Goal: Task Accomplishment & Management: Manage account settings

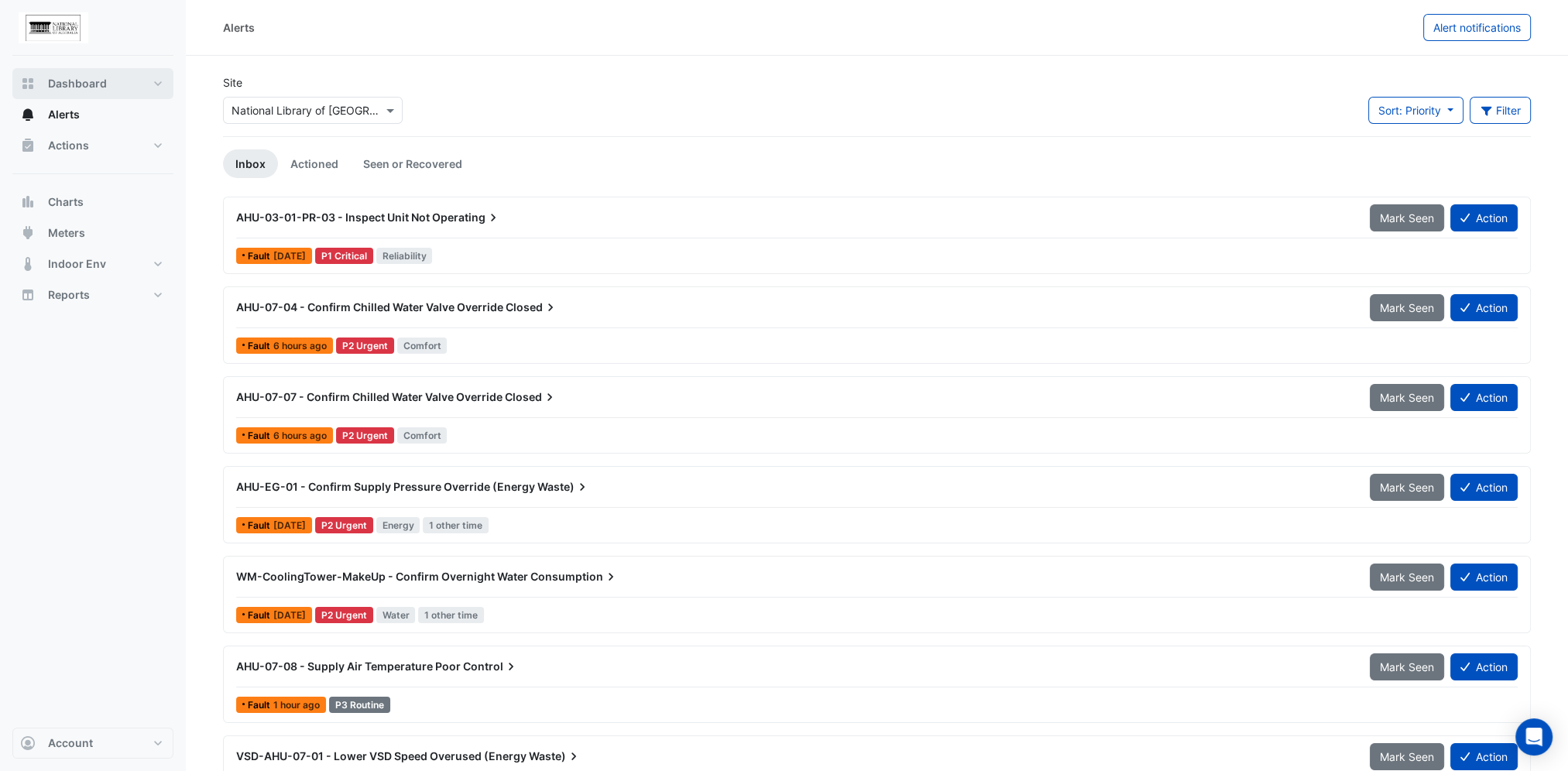
drag, startPoint x: 44, startPoint y: 75, endPoint x: 90, endPoint y: 93, distance: 49.4
click at [45, 75] on button "Dashboard" at bounding box center [92, 83] width 161 height 31
select select "***"
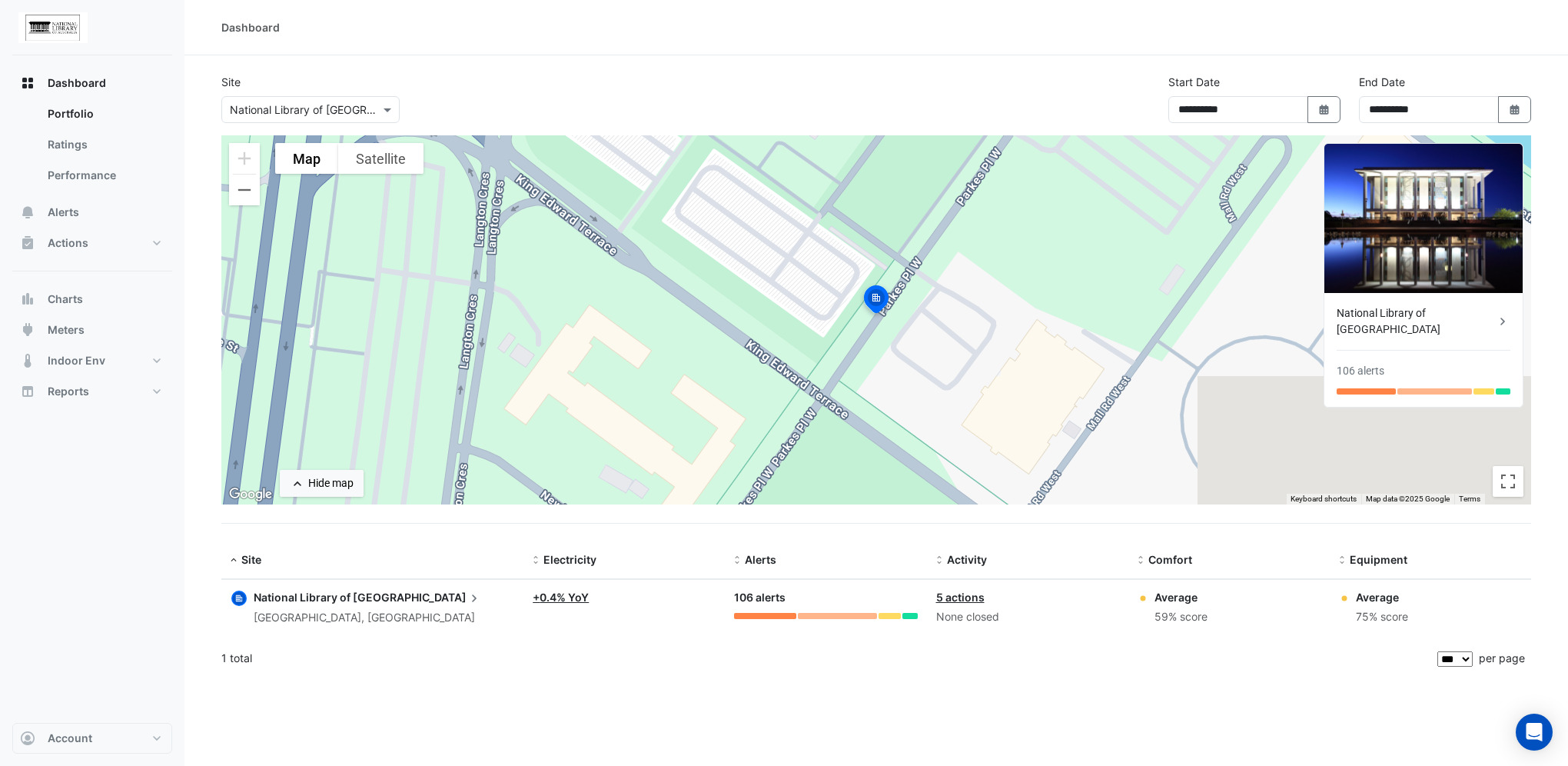
click at [12, 68] on button "Dashboard" at bounding box center [92, 82] width 160 height 31
click at [85, 182] on link "Performance" at bounding box center [104, 175] width 137 height 31
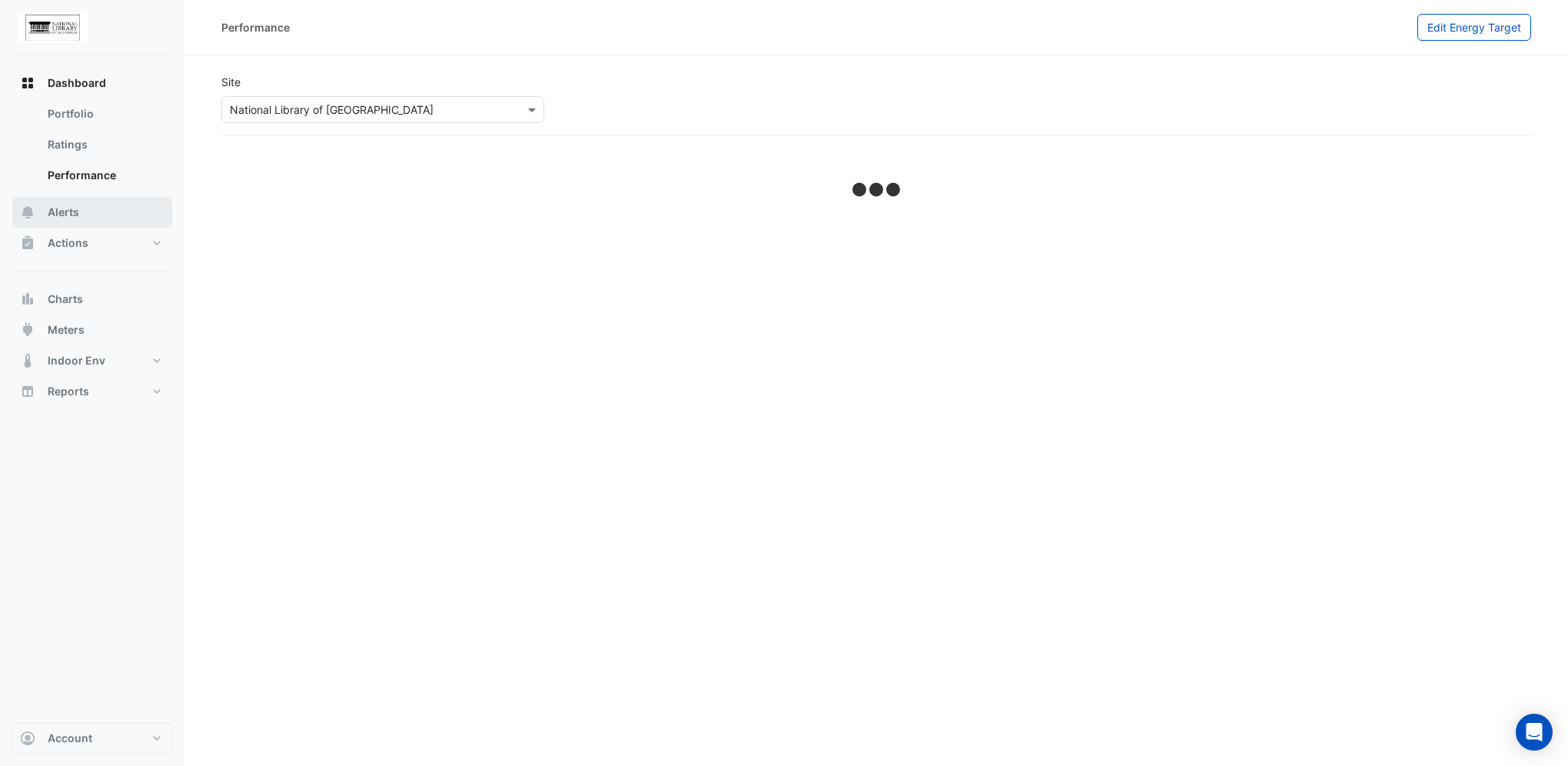
click at [70, 217] on span "Alerts" at bounding box center [63, 212] width 31 height 16
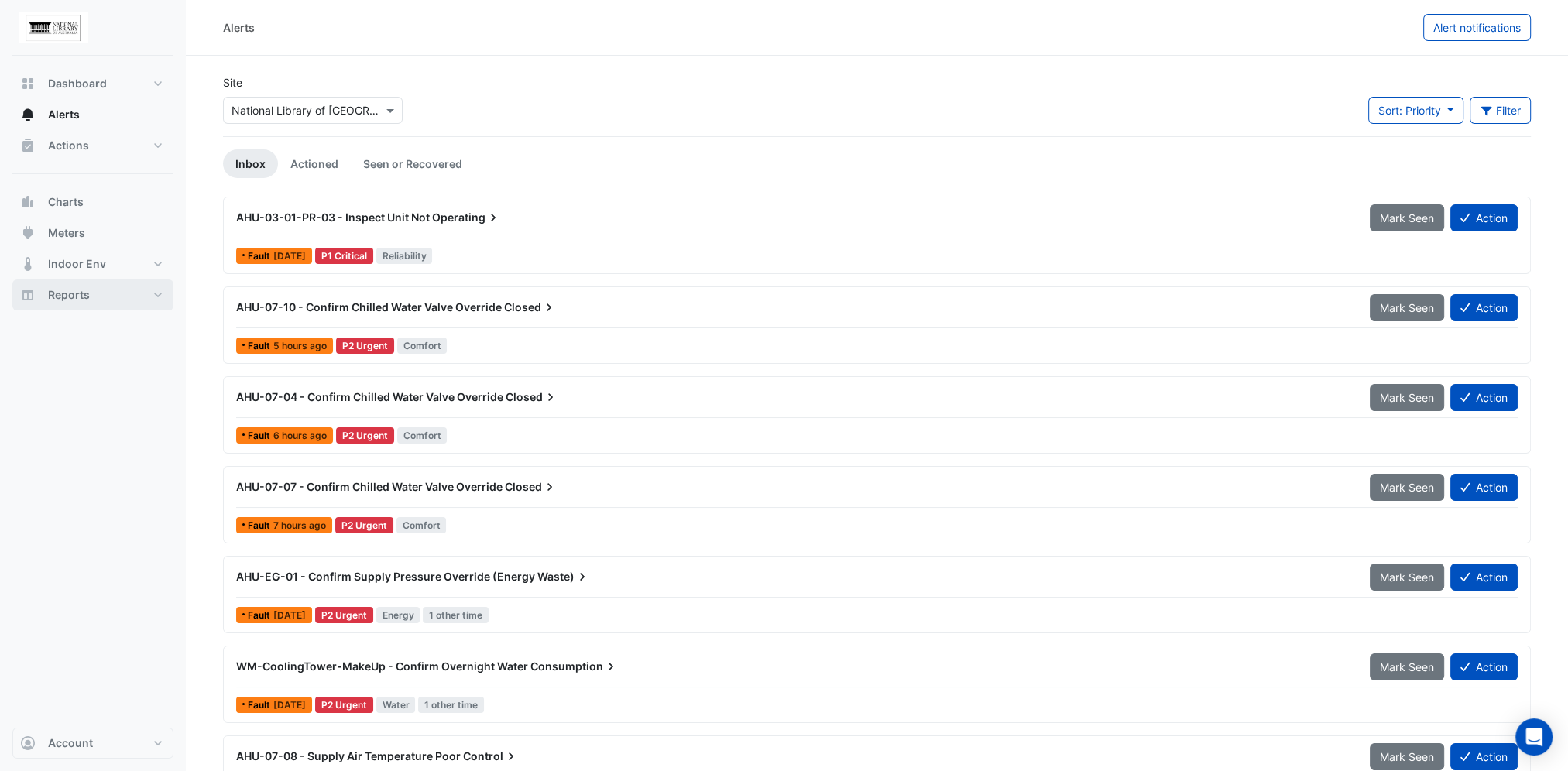
click at [69, 292] on span "Reports" at bounding box center [68, 295] width 42 height 16
select select "***"
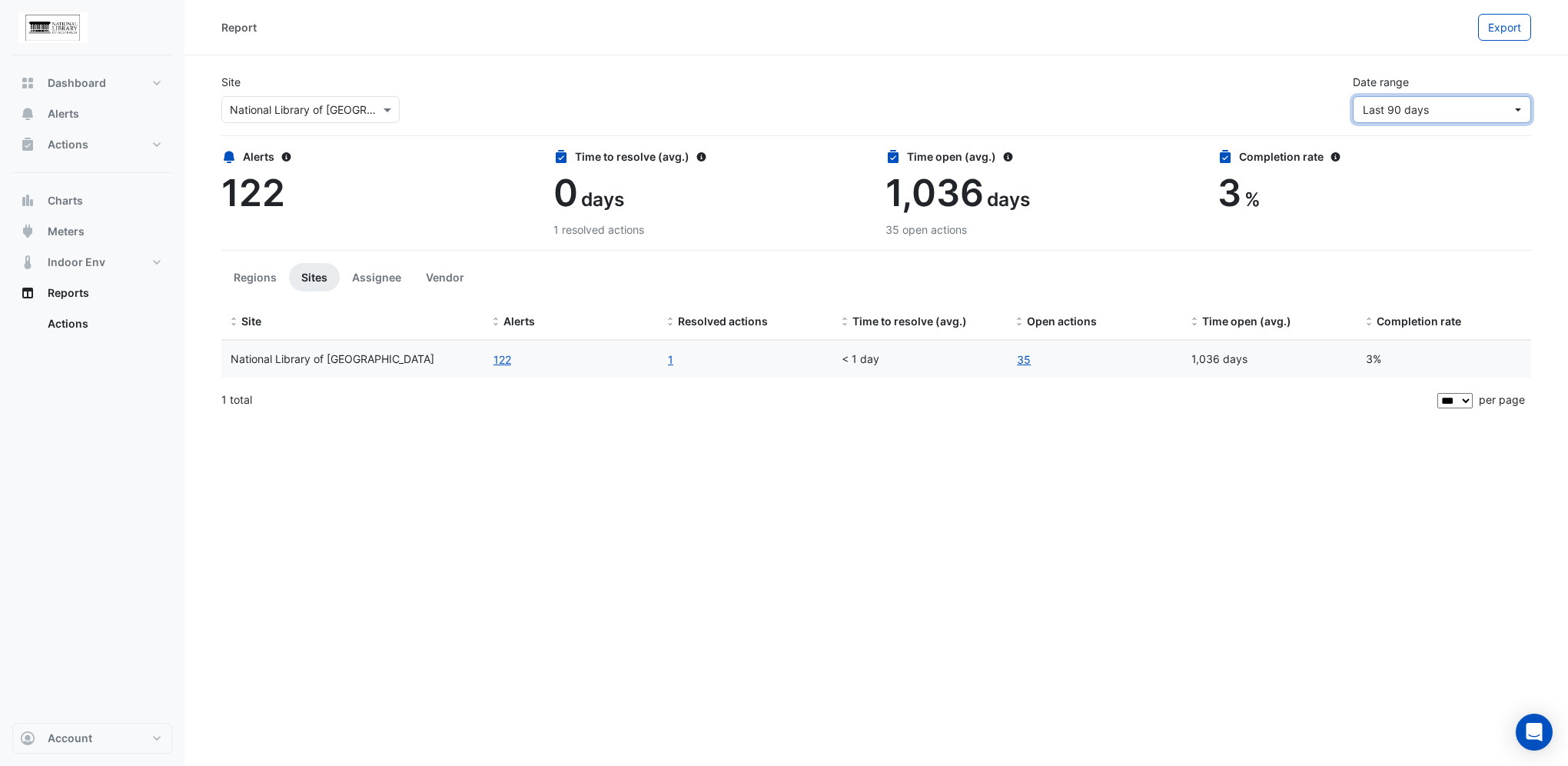
click at [1518, 110] on button "Last 90 days" at bounding box center [1442, 109] width 179 height 27
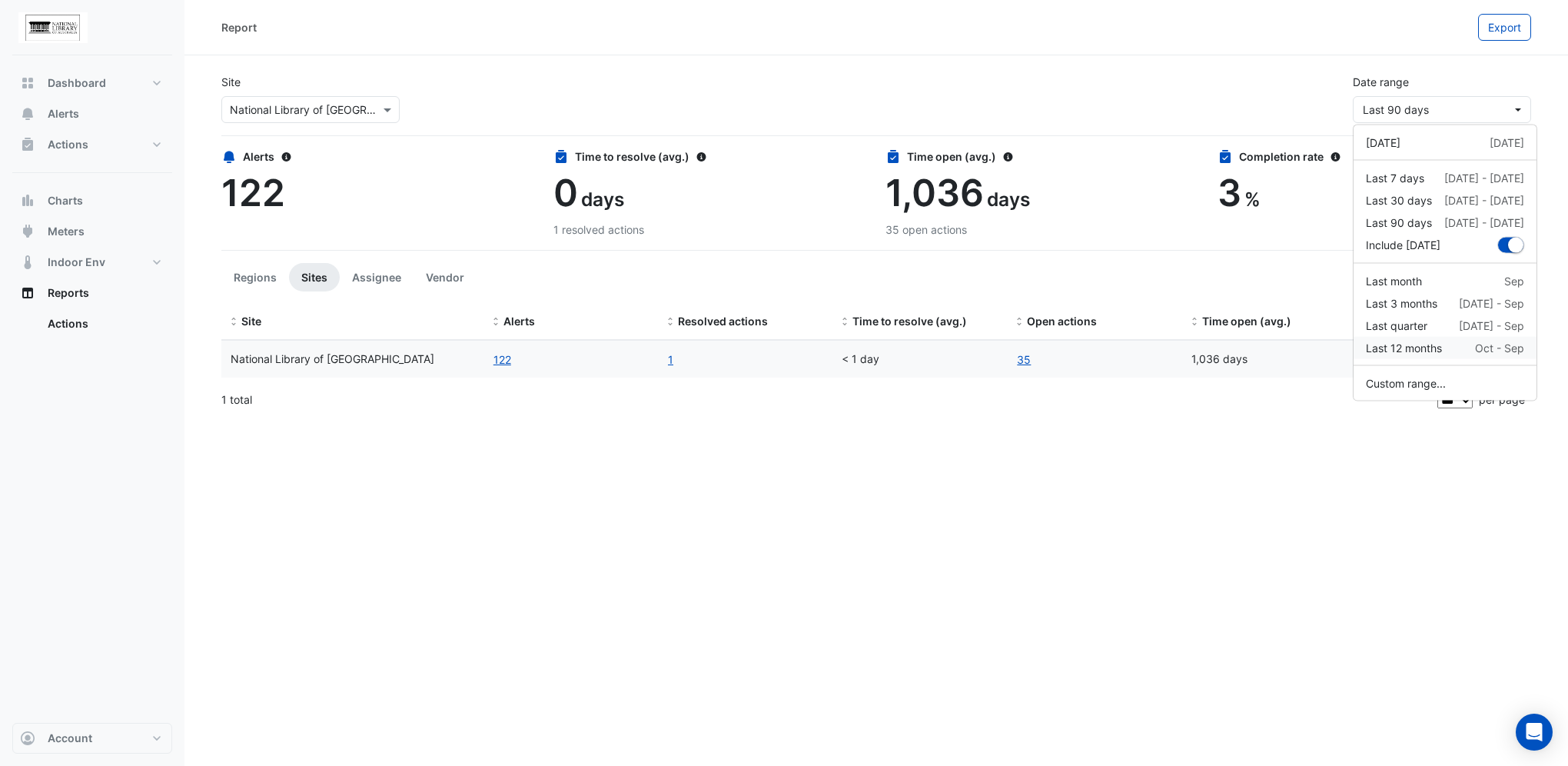
click at [1402, 345] on div "Last 12 months" at bounding box center [1404, 347] width 76 height 16
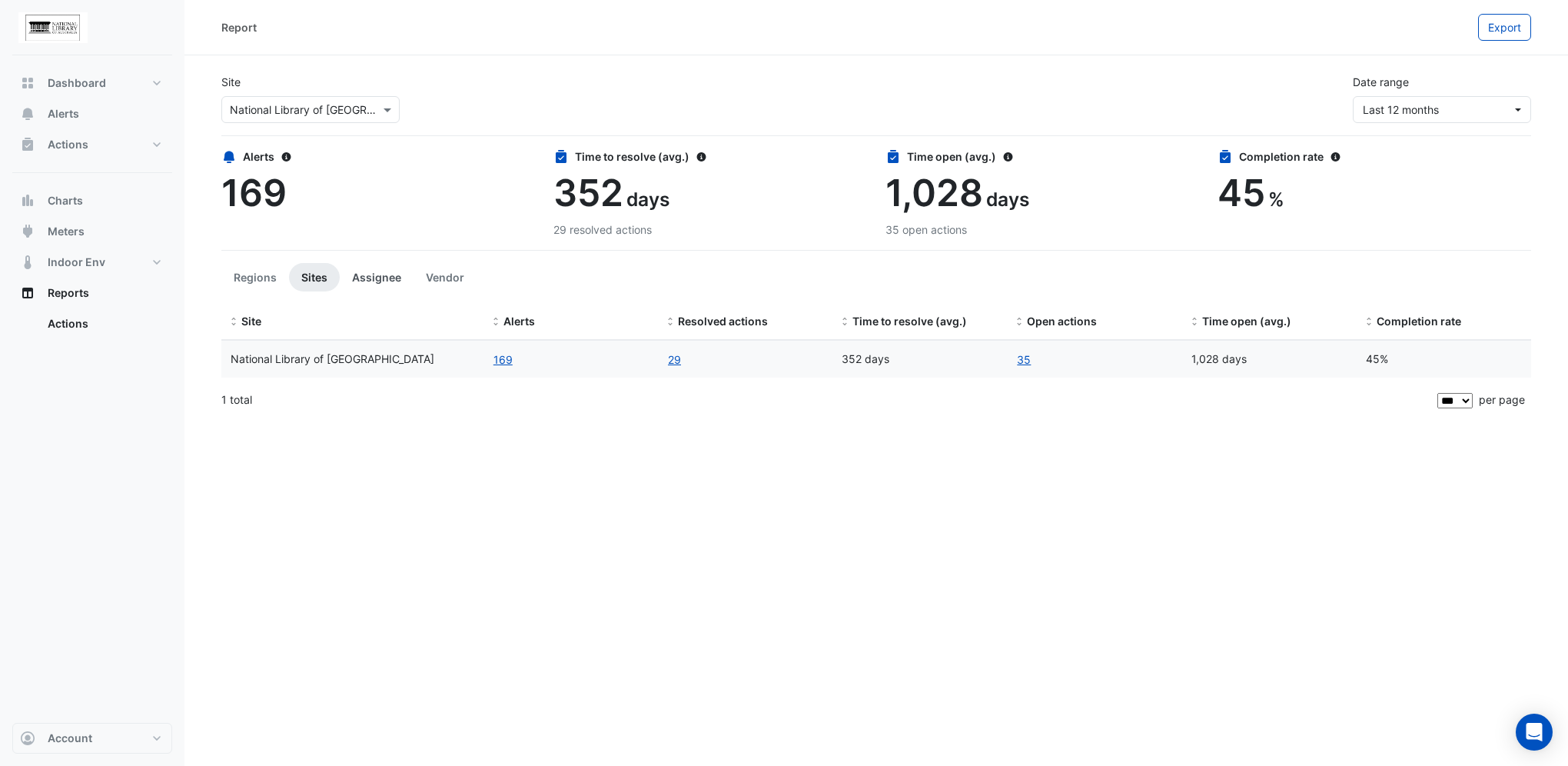
click at [381, 270] on button "Assignee" at bounding box center [377, 277] width 74 height 29
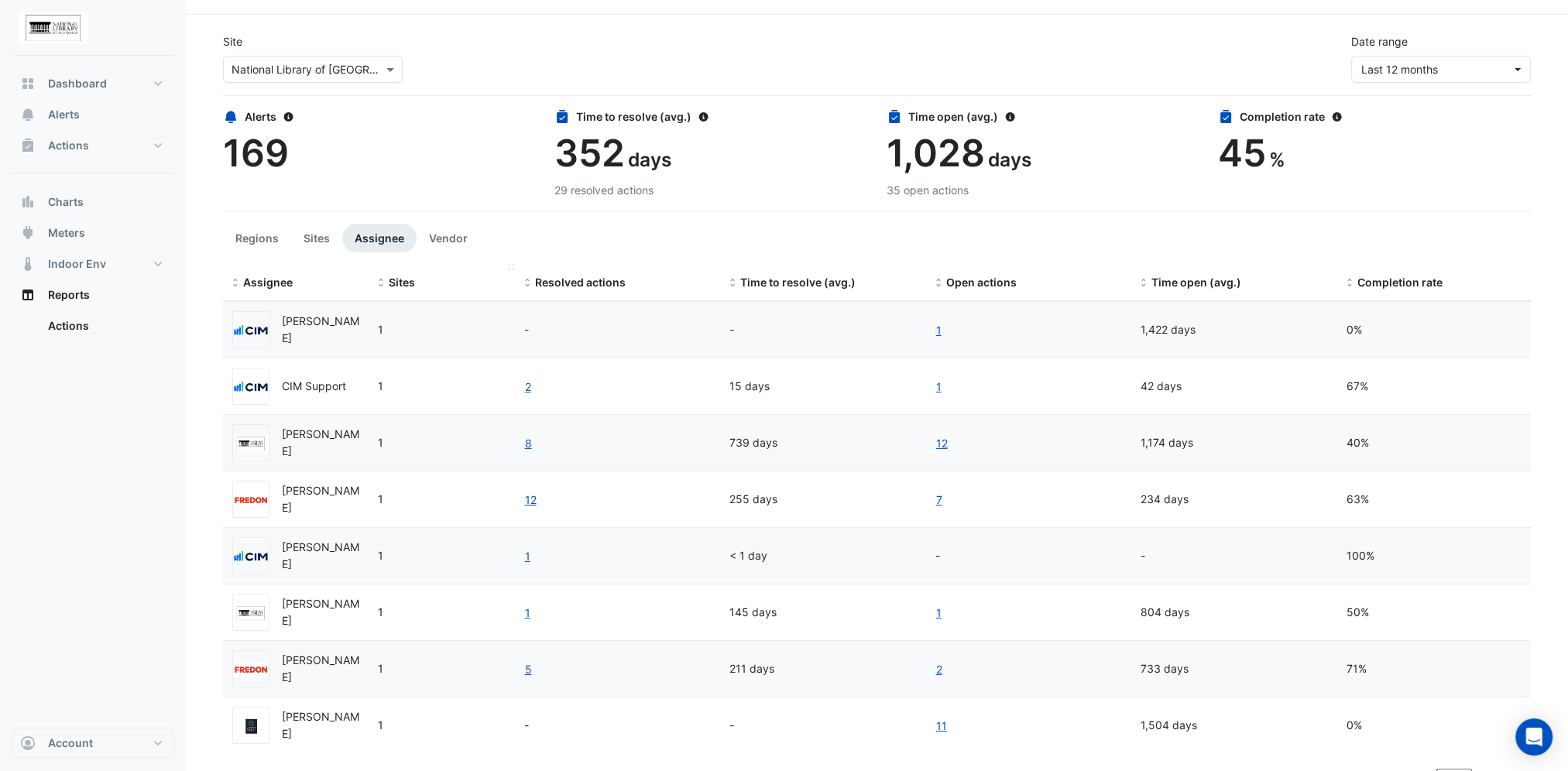
scroll to position [64, 0]
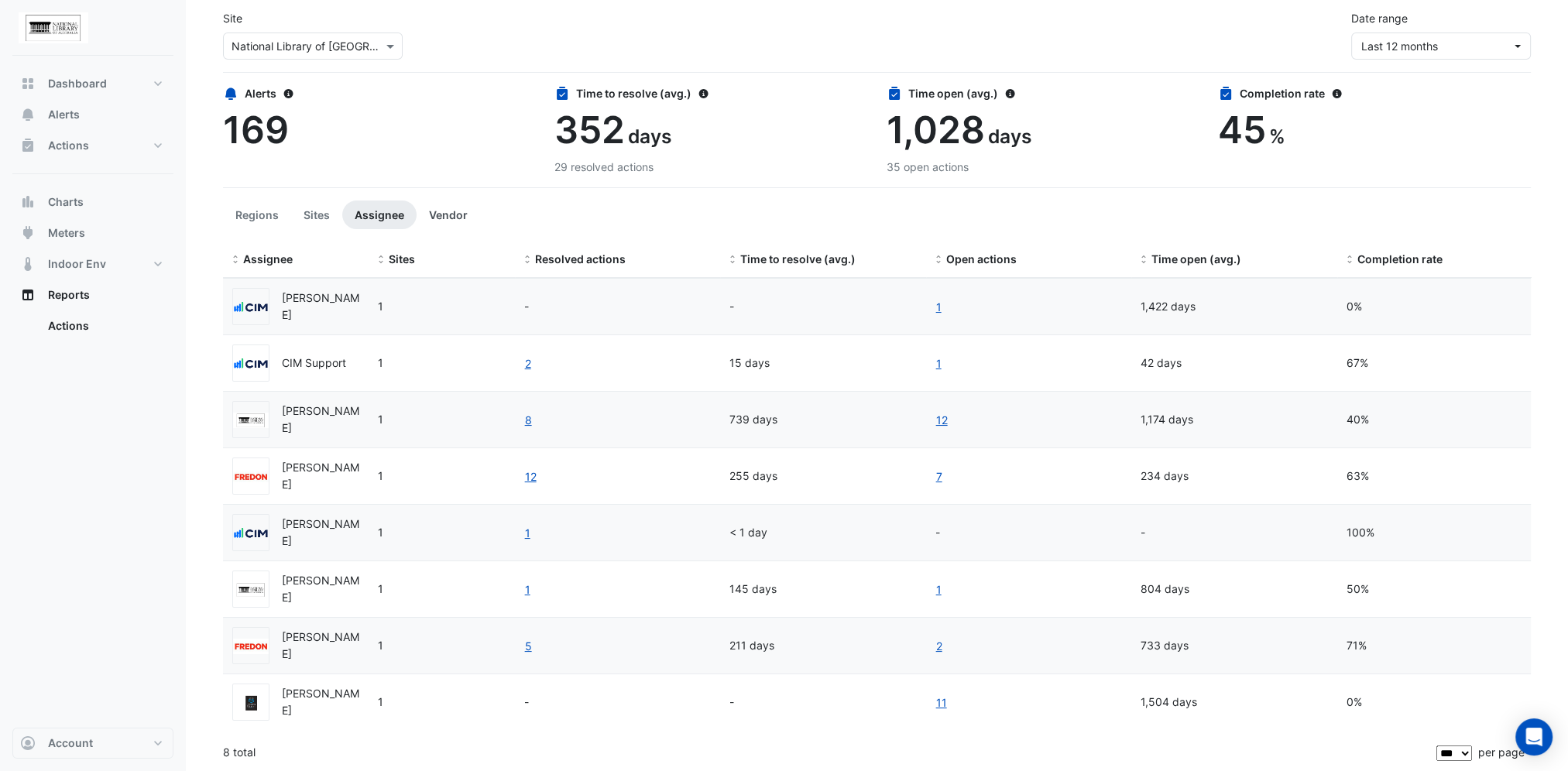
click at [444, 212] on button "Vendor" at bounding box center [449, 214] width 63 height 29
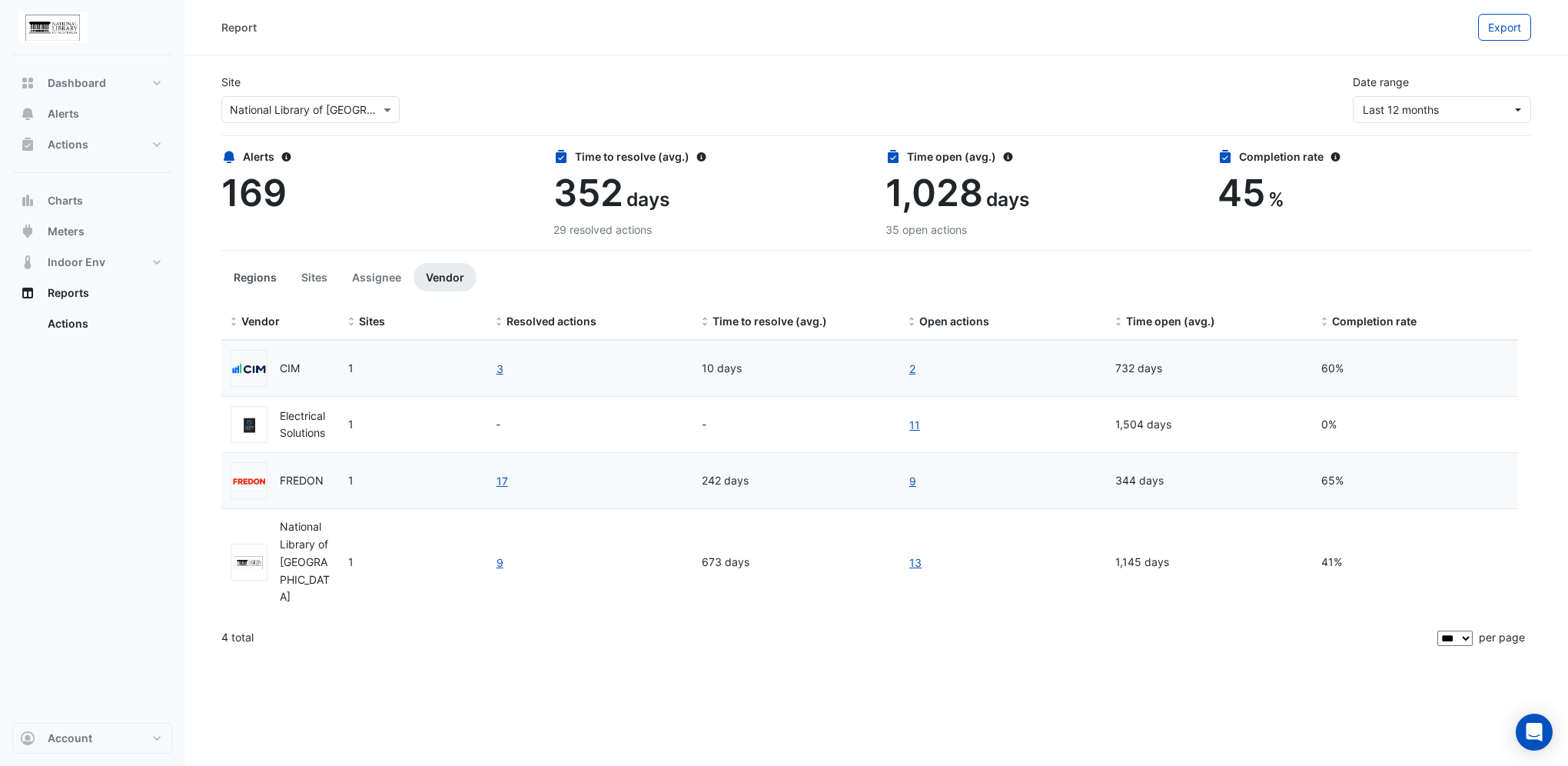
click at [250, 274] on button "Regions" at bounding box center [255, 277] width 68 height 29
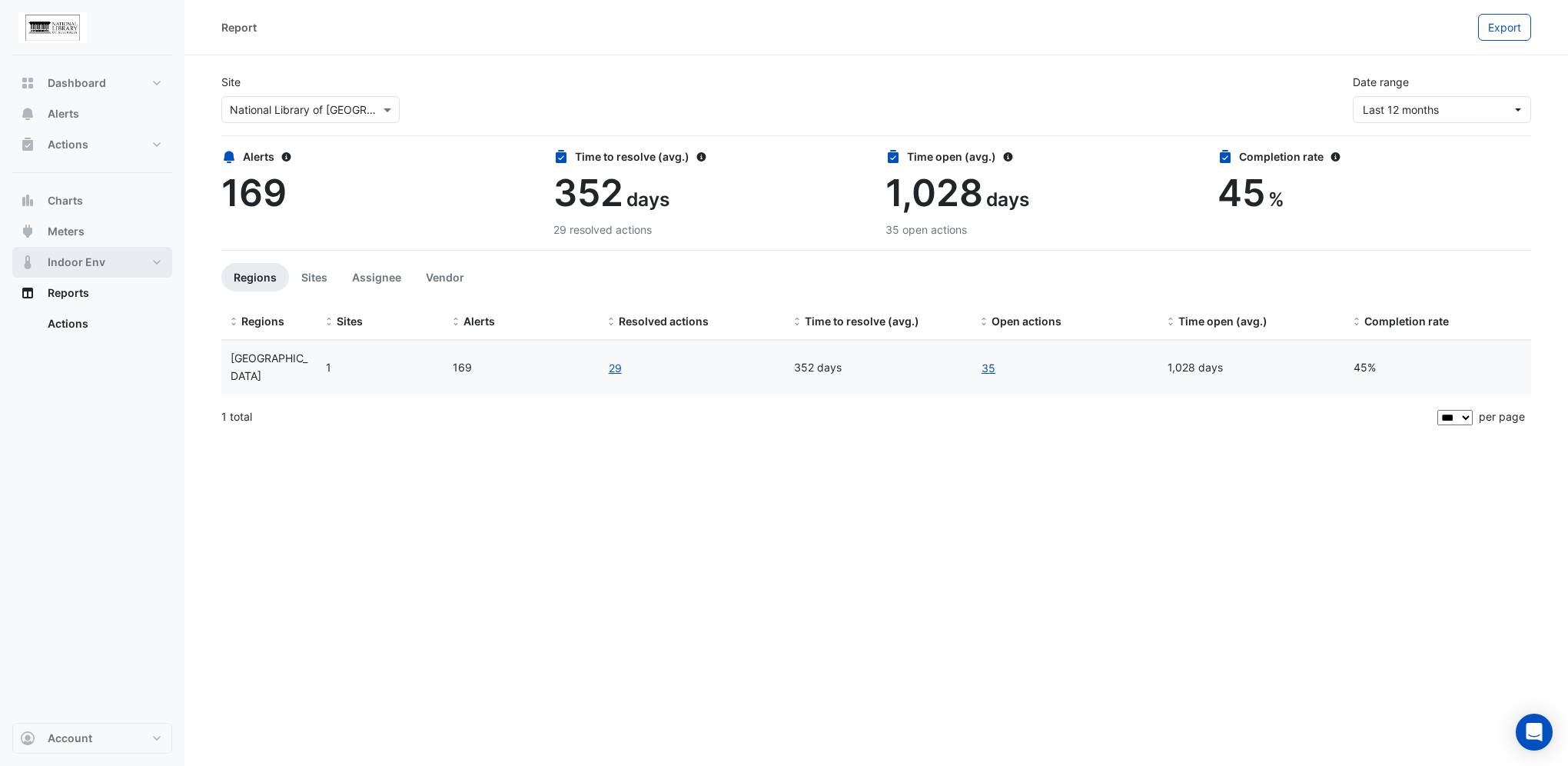
click at [93, 265] on span "Indoor Env" at bounding box center [76, 262] width 57 height 16
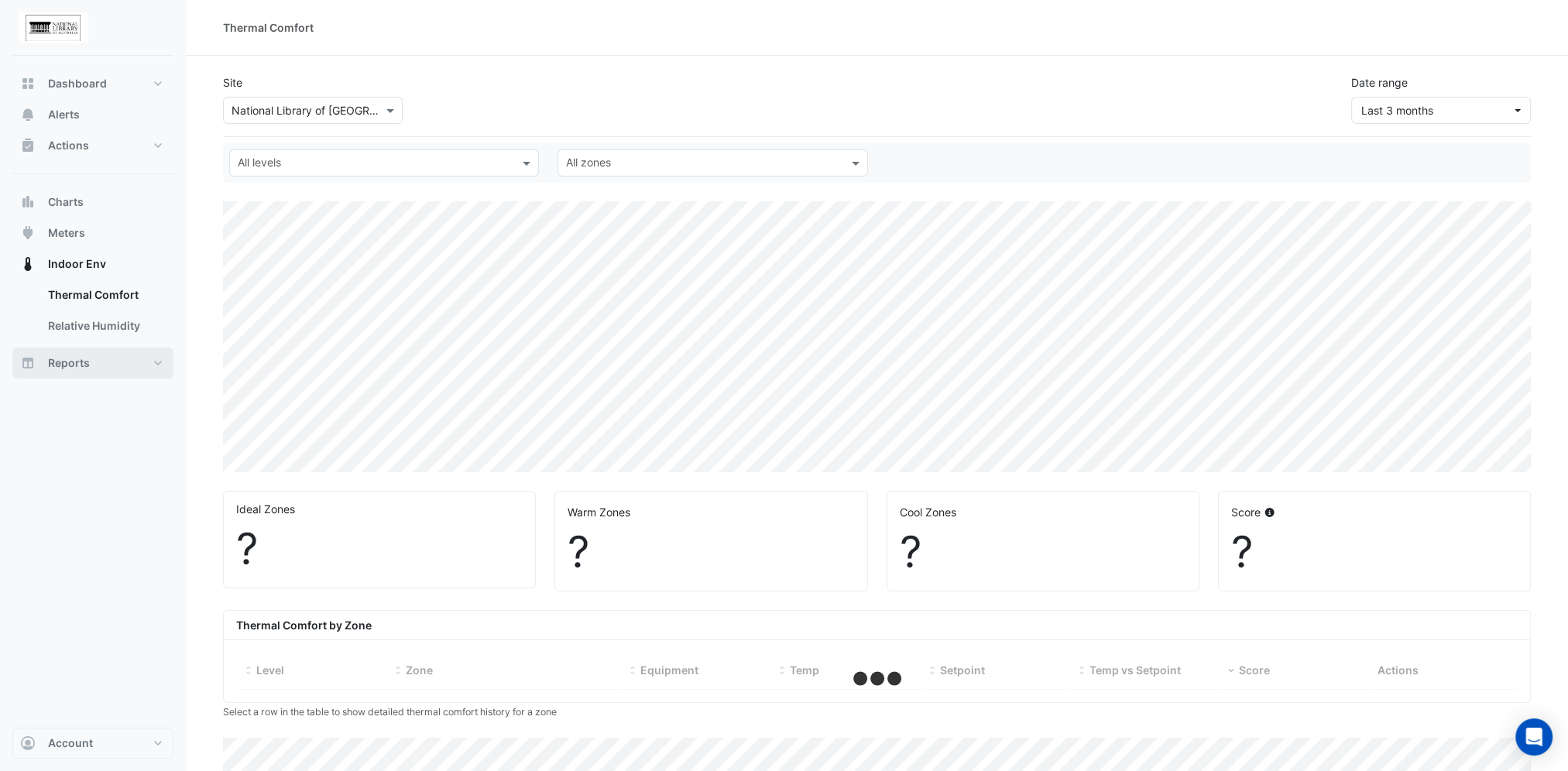
click at [62, 364] on span "Reports" at bounding box center [68, 363] width 42 height 16
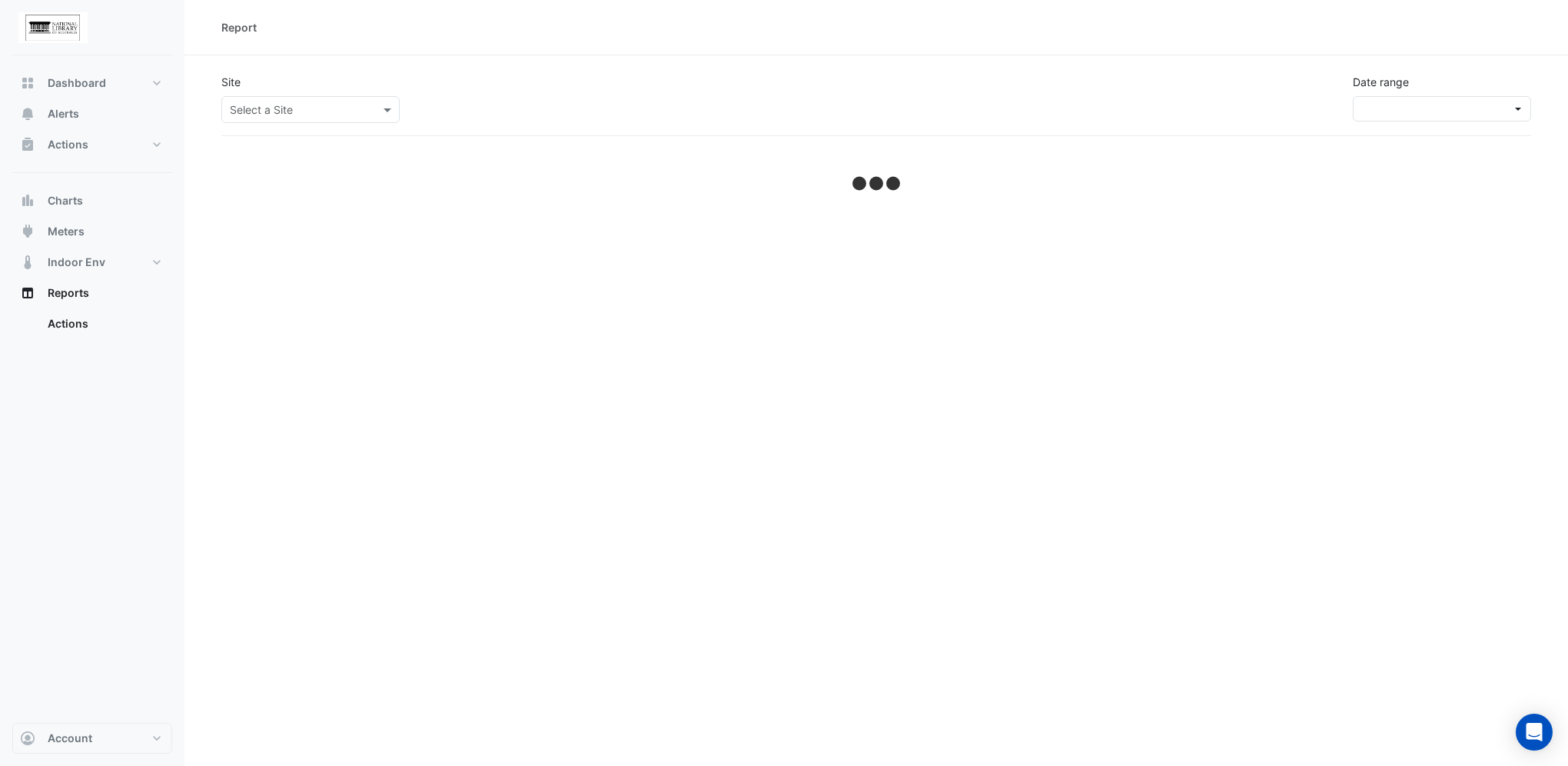
select select "***"
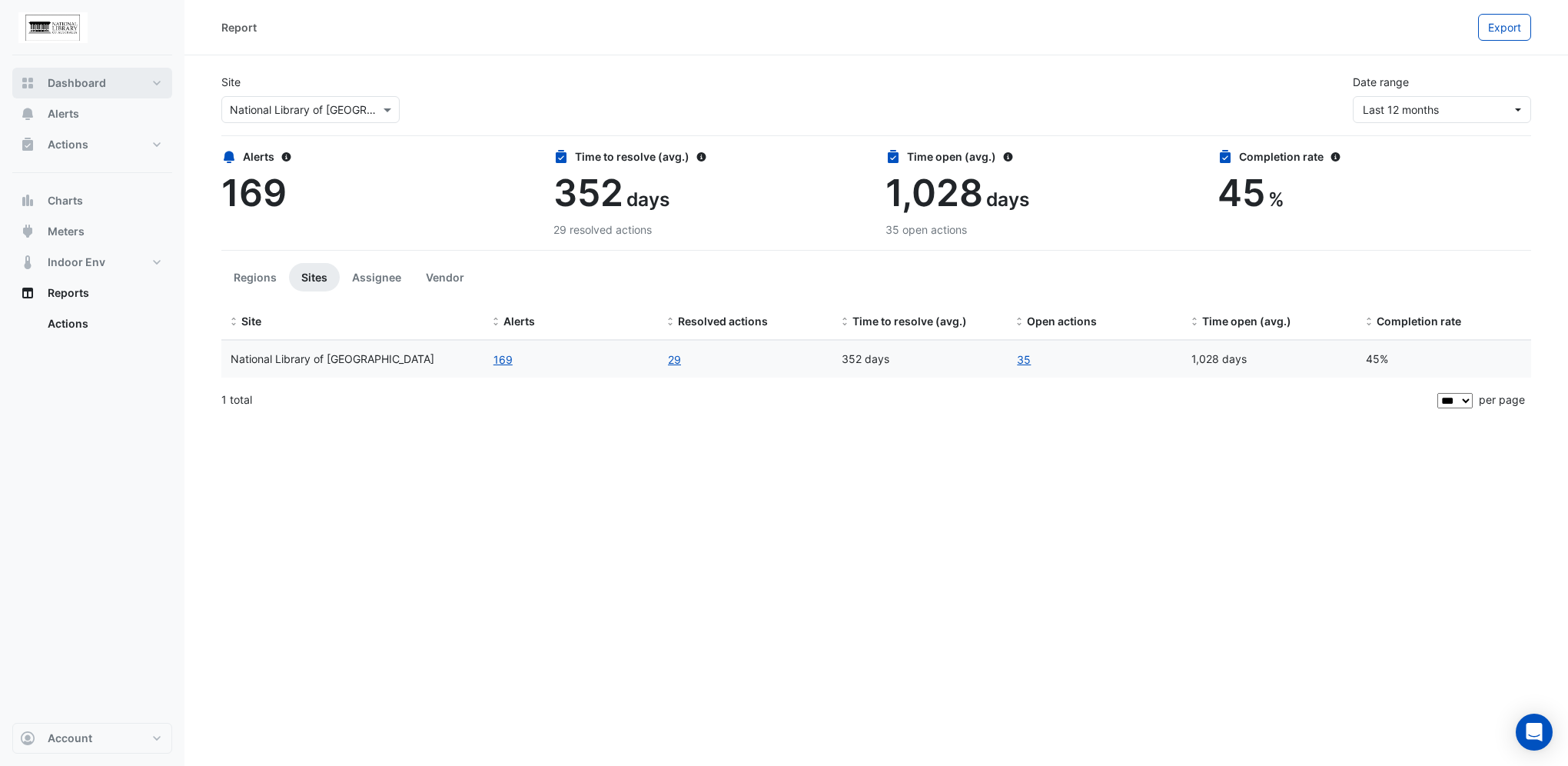
click at [70, 87] on span "Dashboard" at bounding box center [76, 82] width 58 height 16
select select "***"
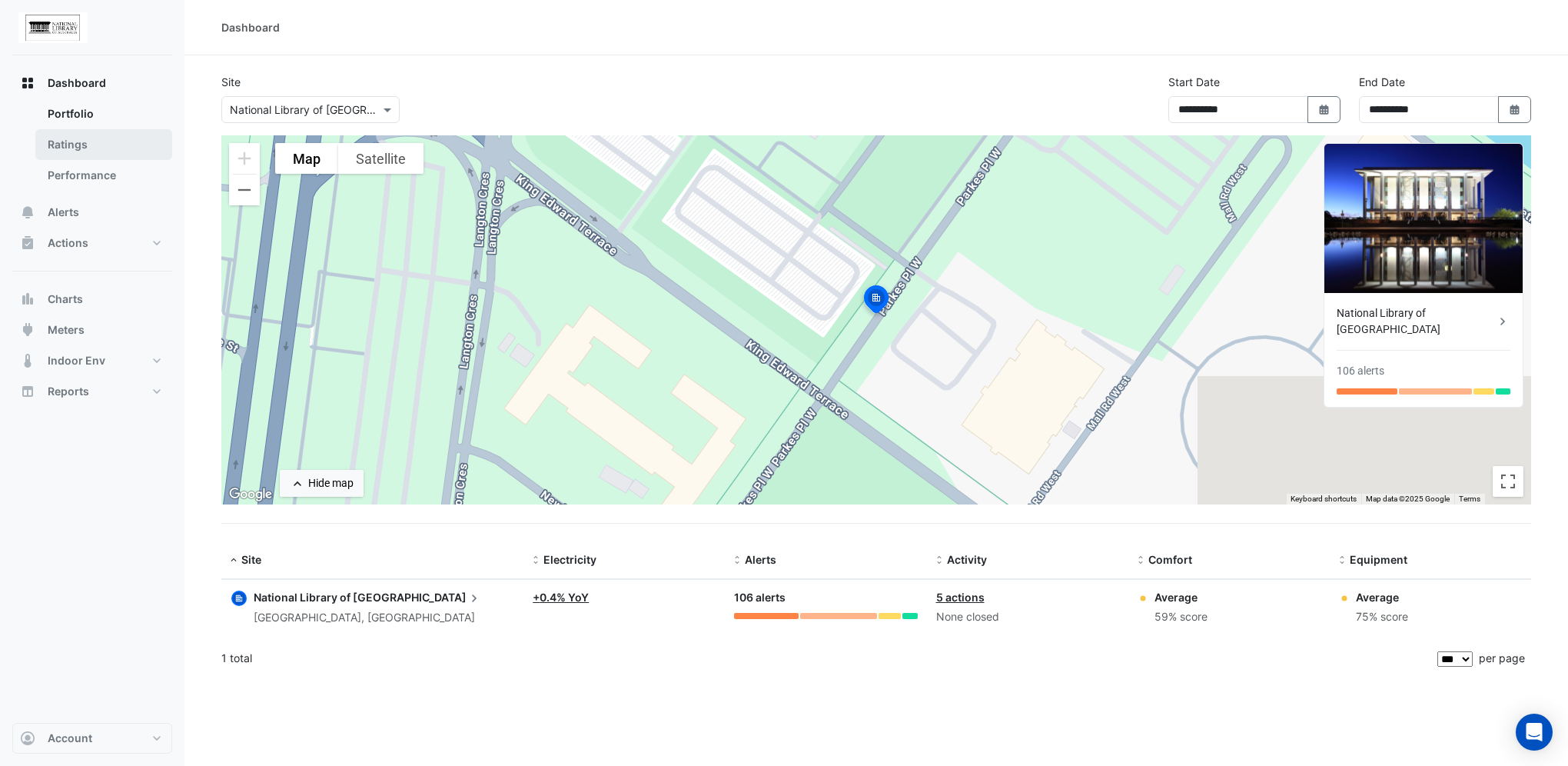
click at [102, 147] on link "Ratings" at bounding box center [104, 144] width 137 height 31
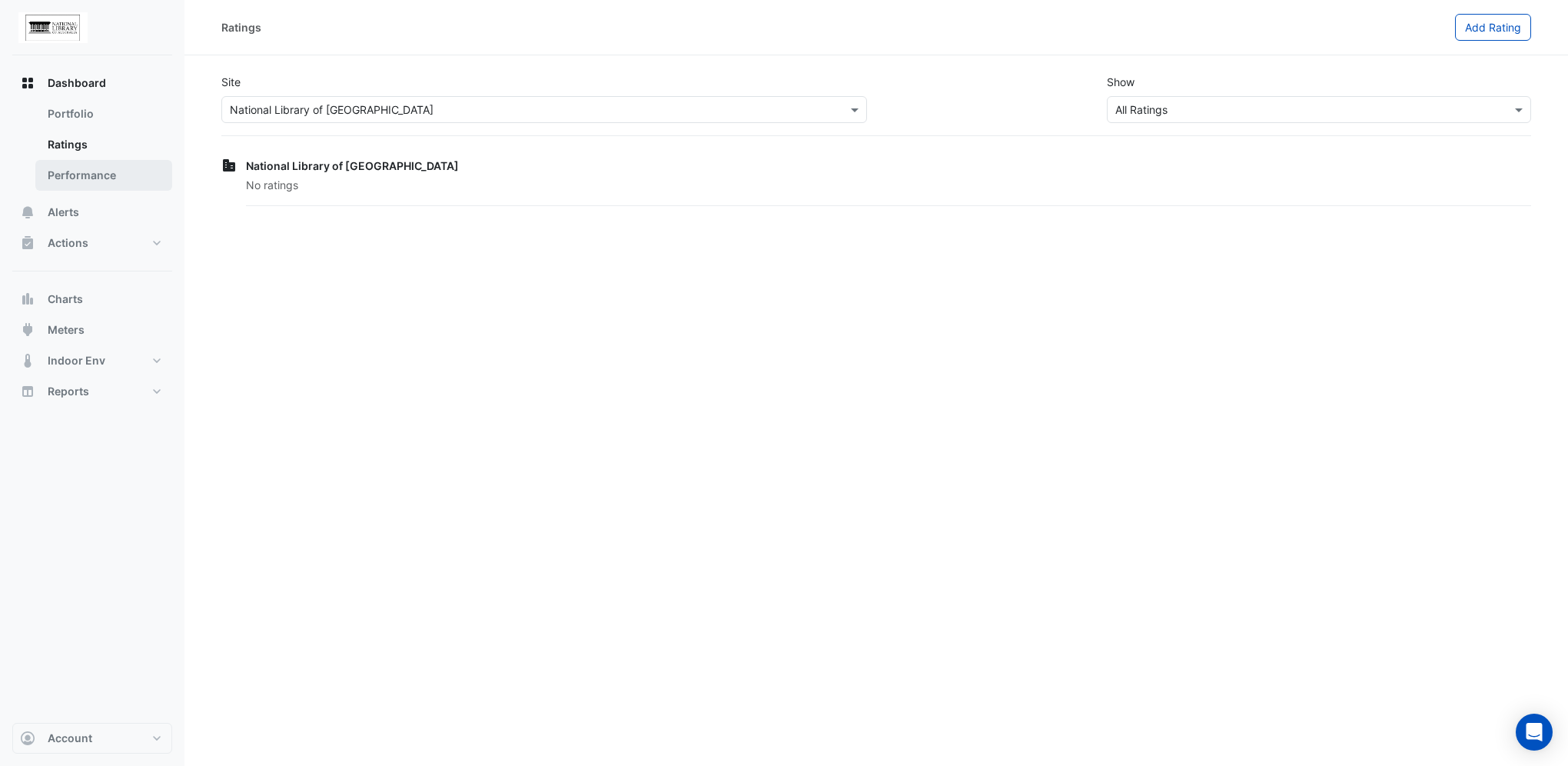
click at [65, 179] on link "Performance" at bounding box center [104, 175] width 137 height 31
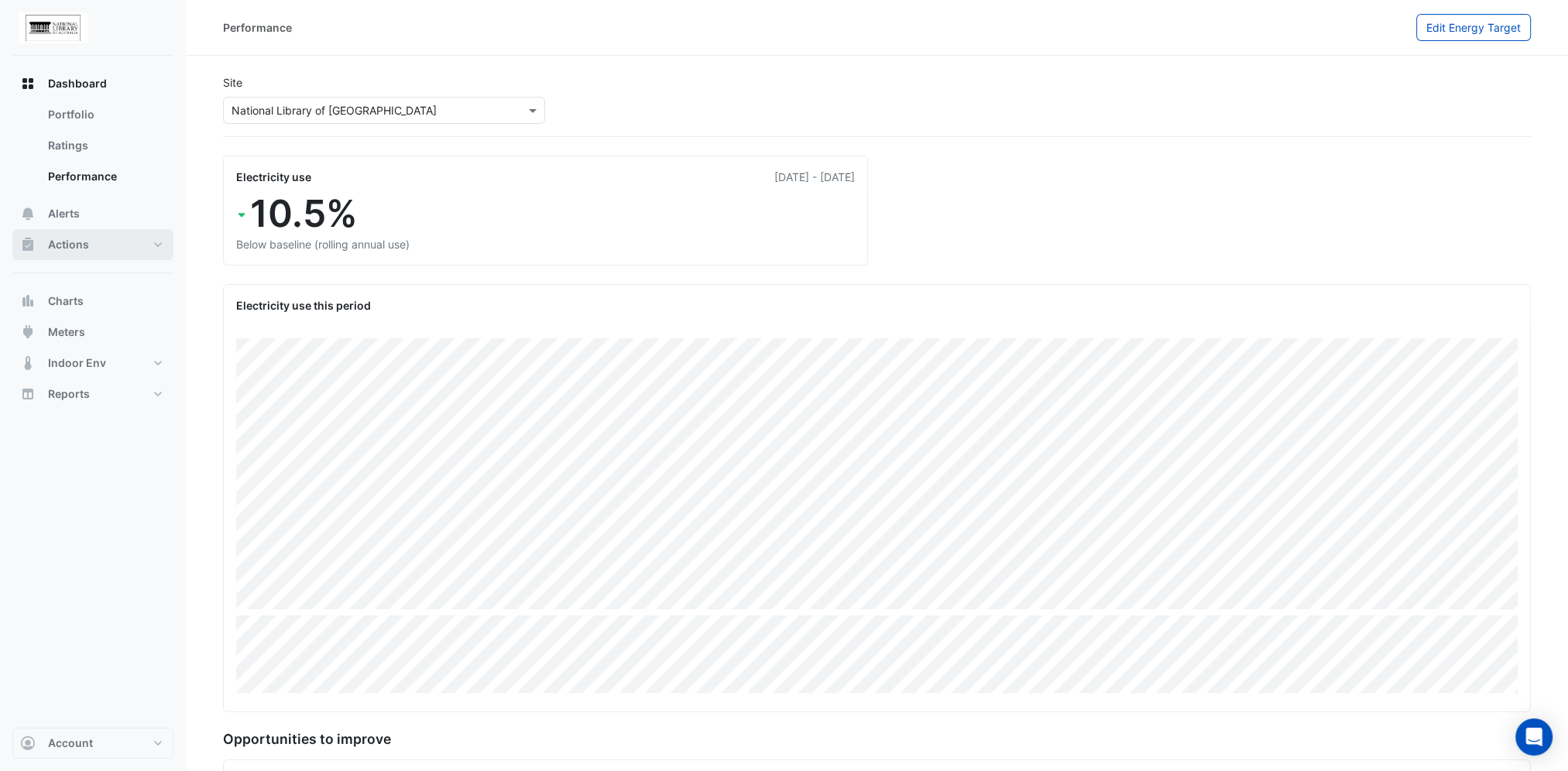
click at [152, 243] on button "Actions" at bounding box center [92, 244] width 161 height 31
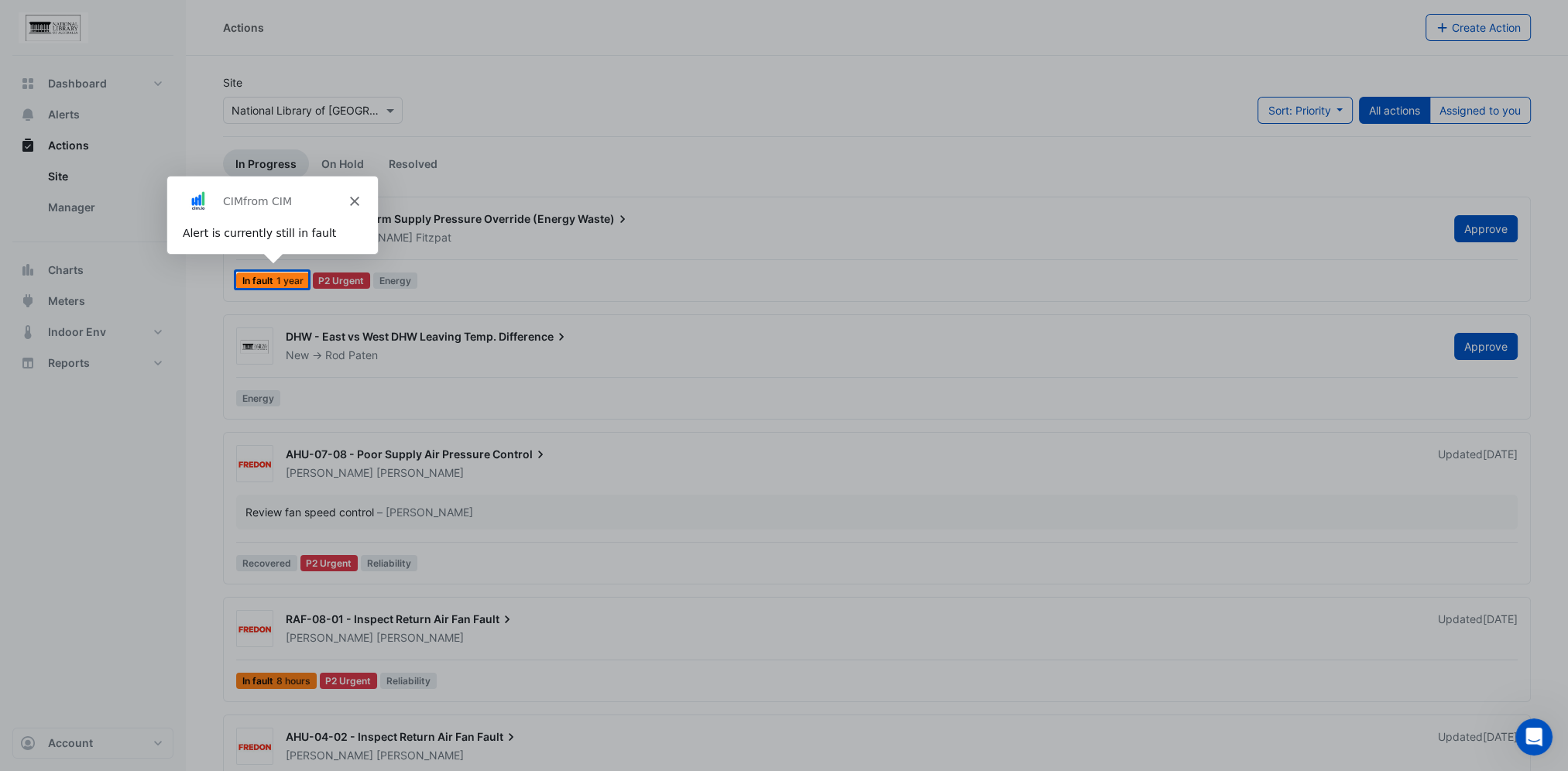
click at [354, 194] on div "CIM from CIM" at bounding box center [271, 200] width 211 height 49
click at [359, 197] on div "CIM from CIM" at bounding box center [271, 200] width 211 height 49
click at [347, 197] on div "CIM from CIM" at bounding box center [271, 200] width 211 height 49
click at [366, 200] on div "CIM from CIM" at bounding box center [271, 200] width 211 height 49
click at [352, 196] on icon "Close" at bounding box center [354, 200] width 9 height 9
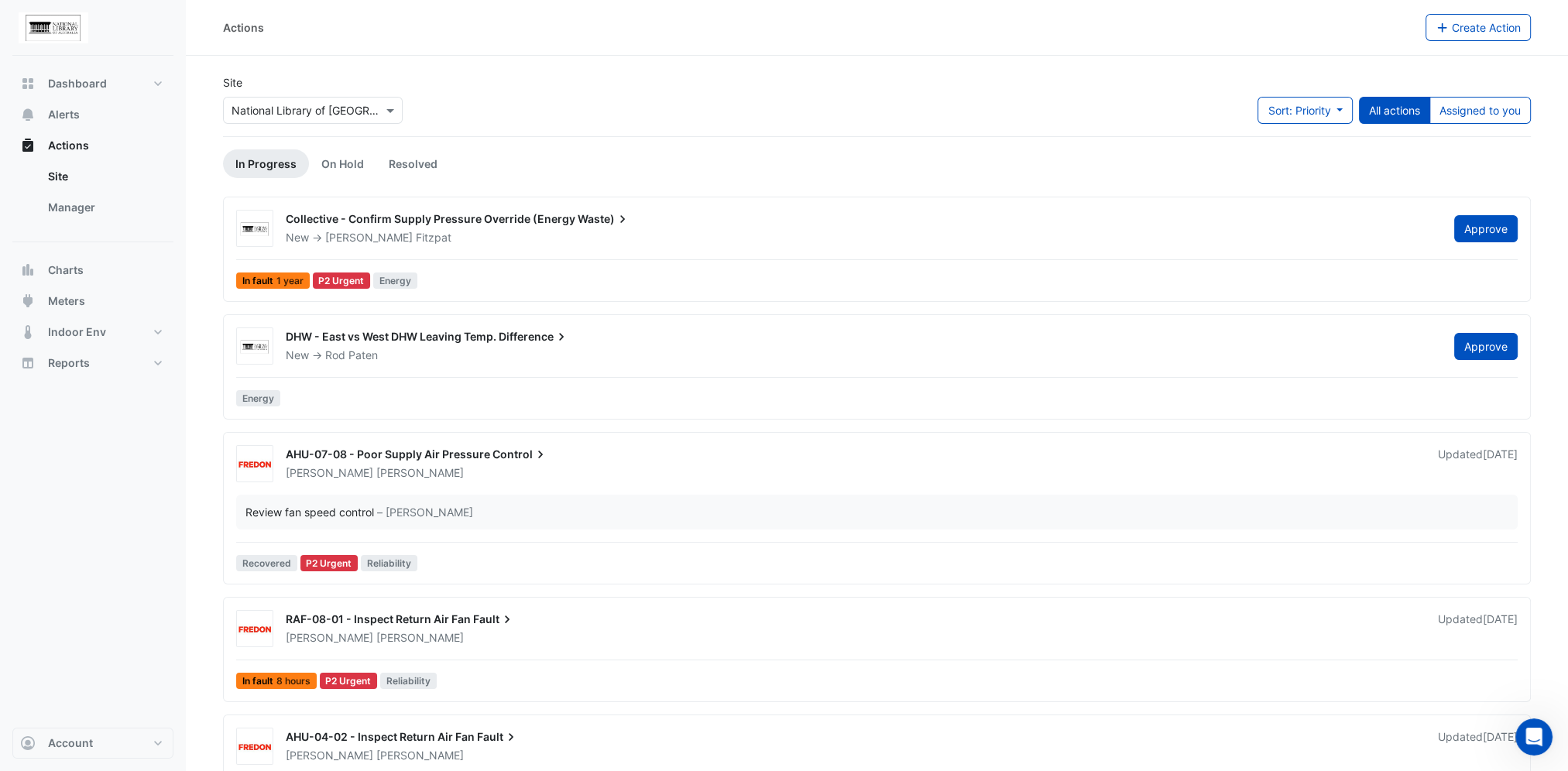
click at [356, 221] on span "Collective - Confirm Supply Pressure Override (Energy" at bounding box center [430, 218] width 289 height 13
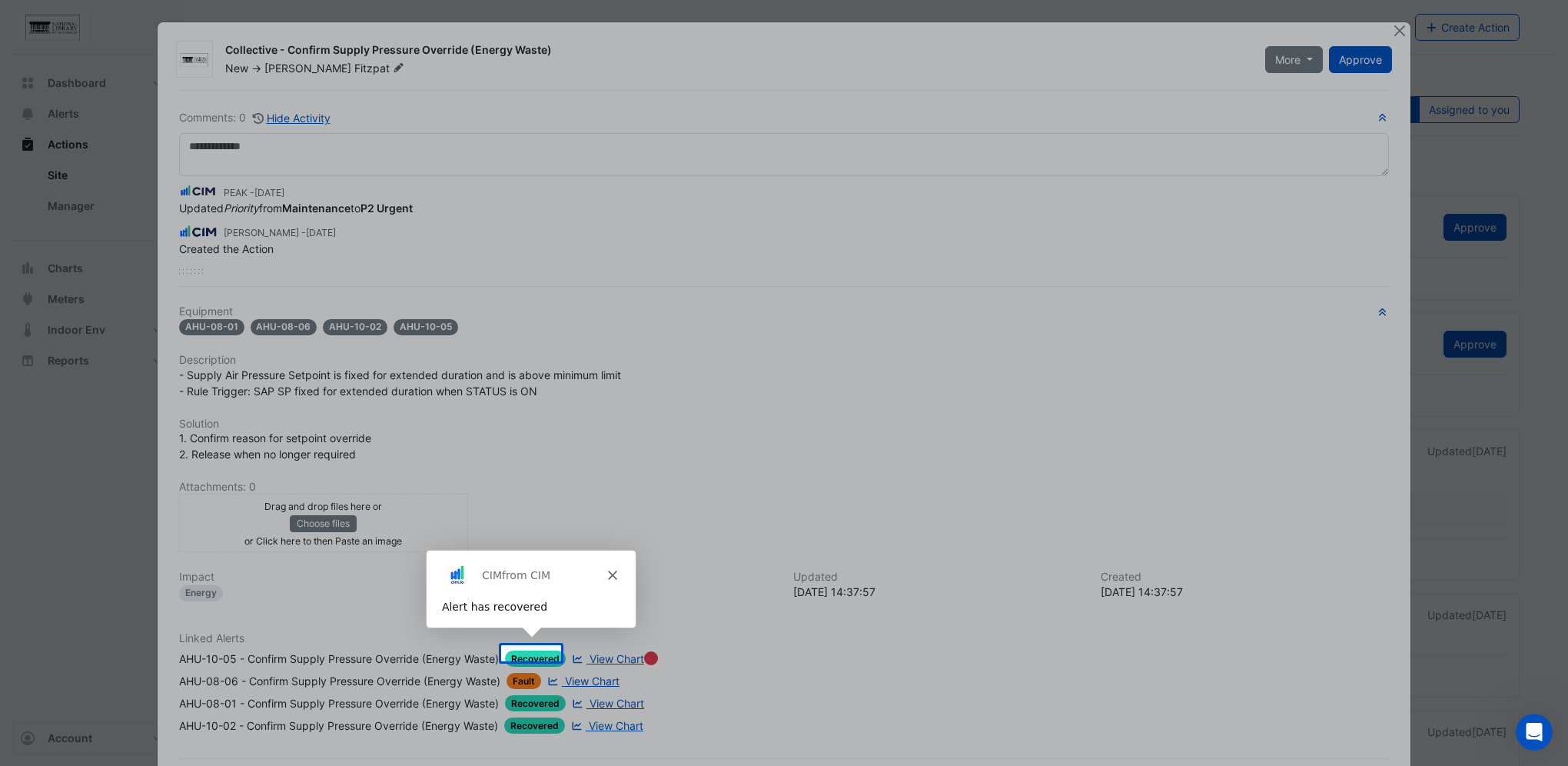
click at [611, 572] on polygon "Close" at bounding box center [612, 573] width 9 height 9
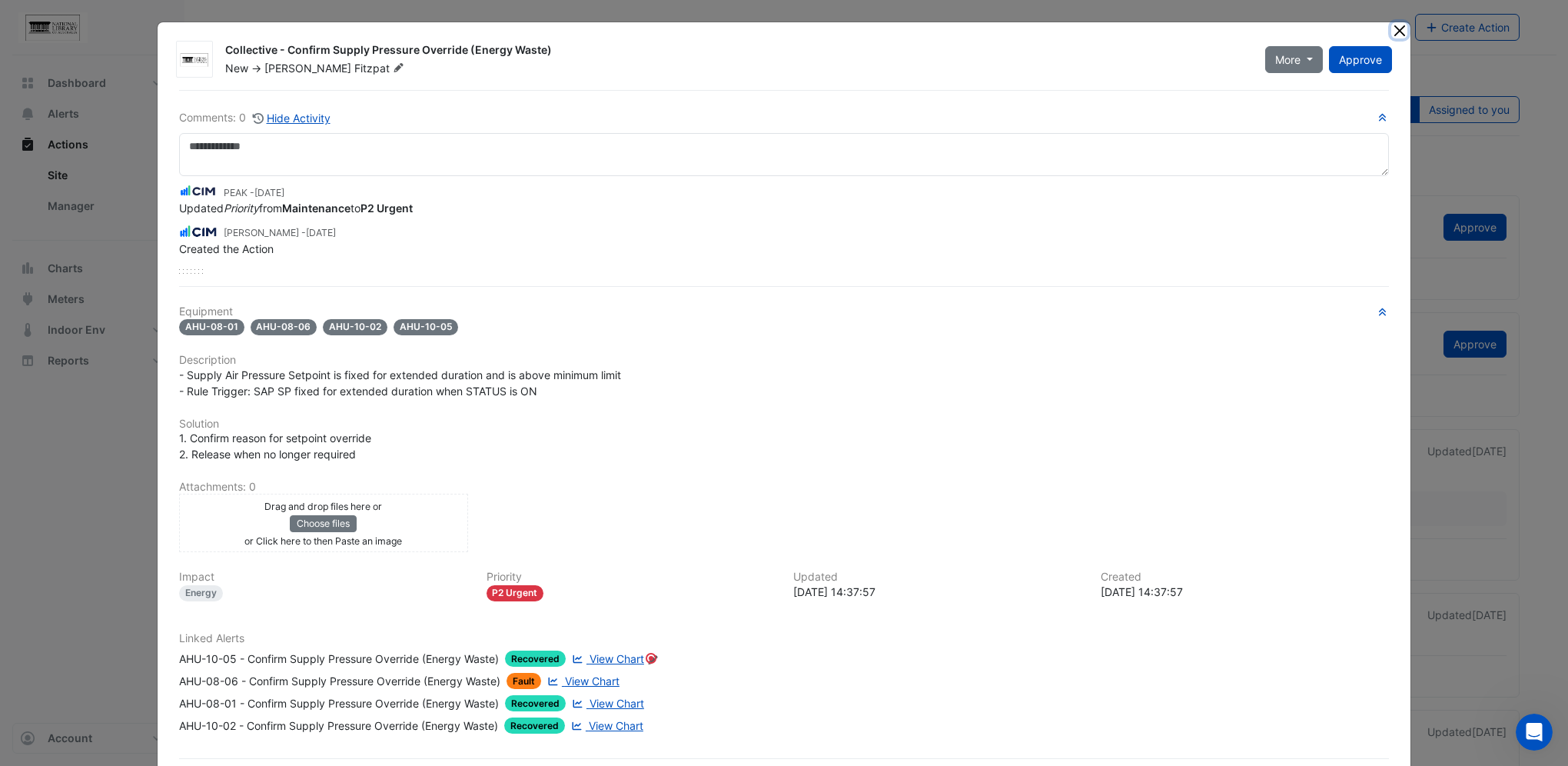
click at [1398, 30] on button "Close" at bounding box center [1399, 30] width 16 height 16
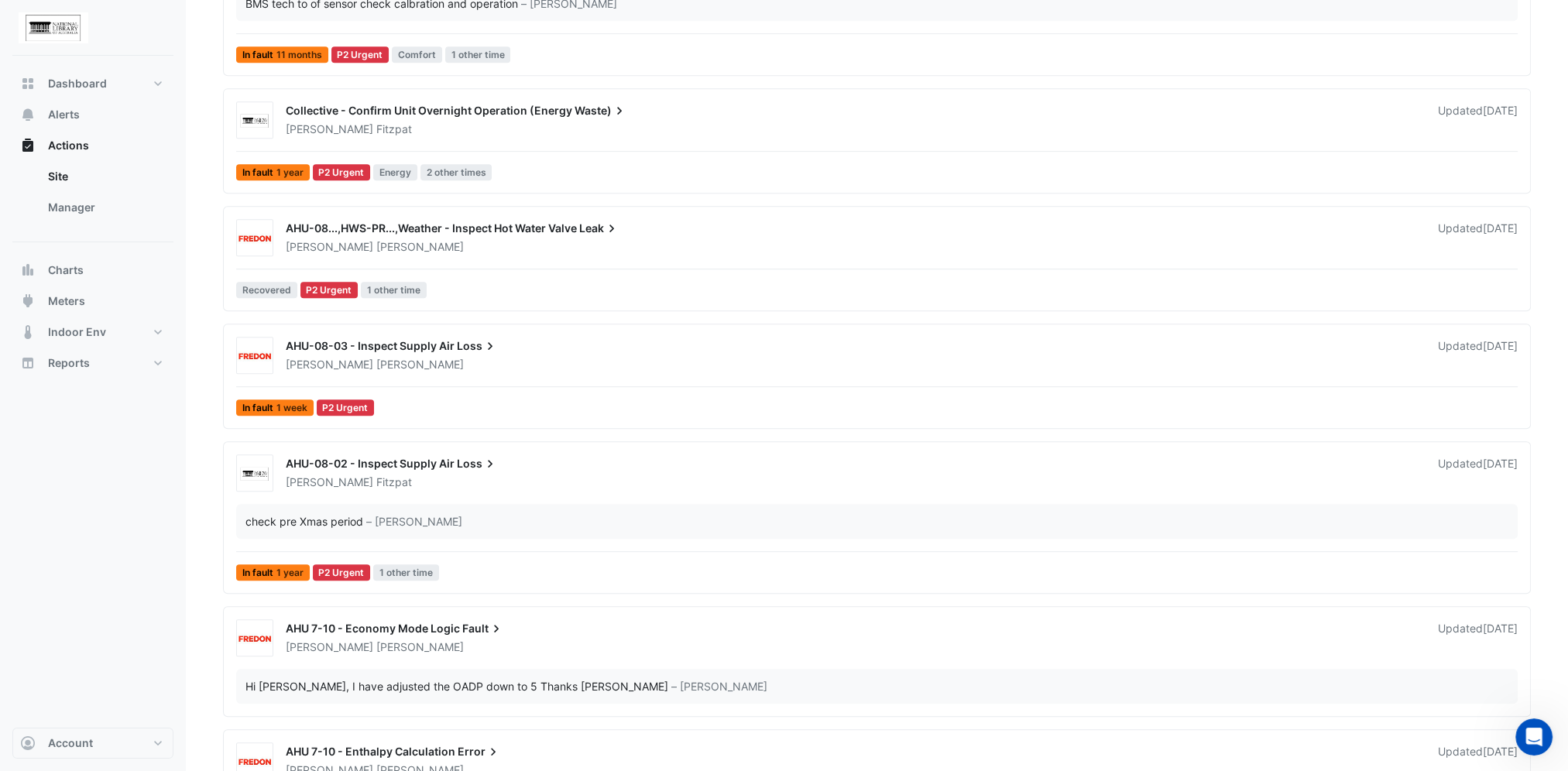
scroll to position [1025, 0]
